Goal: Find specific page/section: Find specific page/section

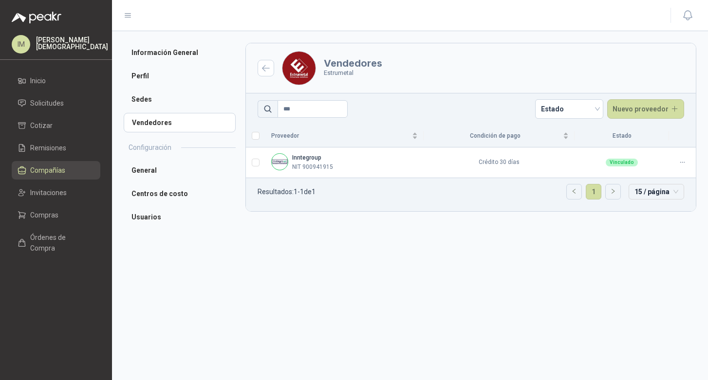
click at [67, 170] on li "Compañías" at bounding box center [56, 170] width 77 height 11
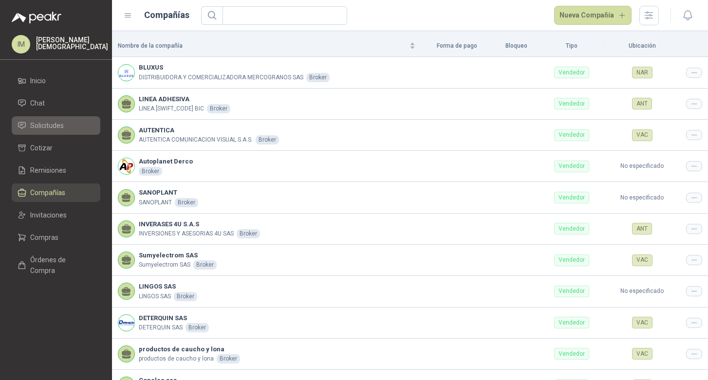
click at [65, 127] on li "Solicitudes" at bounding box center [56, 125] width 77 height 11
